Goal: Information Seeking & Learning: Understand process/instructions

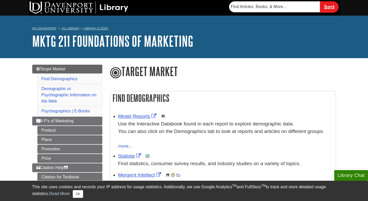
scroll to position [50, 0]
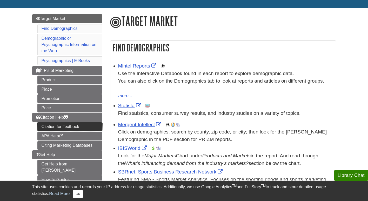
click at [57, 123] on link "Citation for Textbook" at bounding box center [69, 126] width 65 height 9
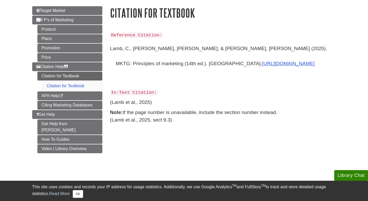
scroll to position [59, 0]
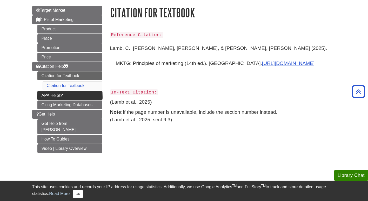
click at [47, 94] on link "APA Help This link opens in a new window" at bounding box center [69, 95] width 65 height 9
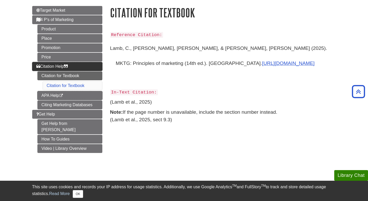
scroll to position [0, 0]
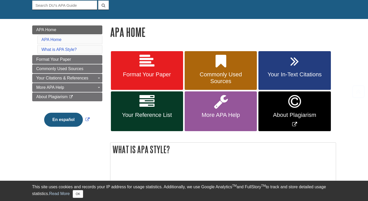
scroll to position [60, 0]
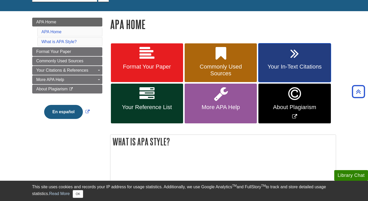
click at [293, 61] on link "Your In-Text Citations" at bounding box center [294, 62] width 72 height 39
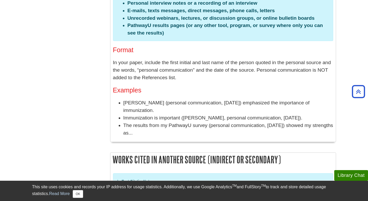
scroll to position [1137, 0]
